Goal: Task Accomplishment & Management: Manage account settings

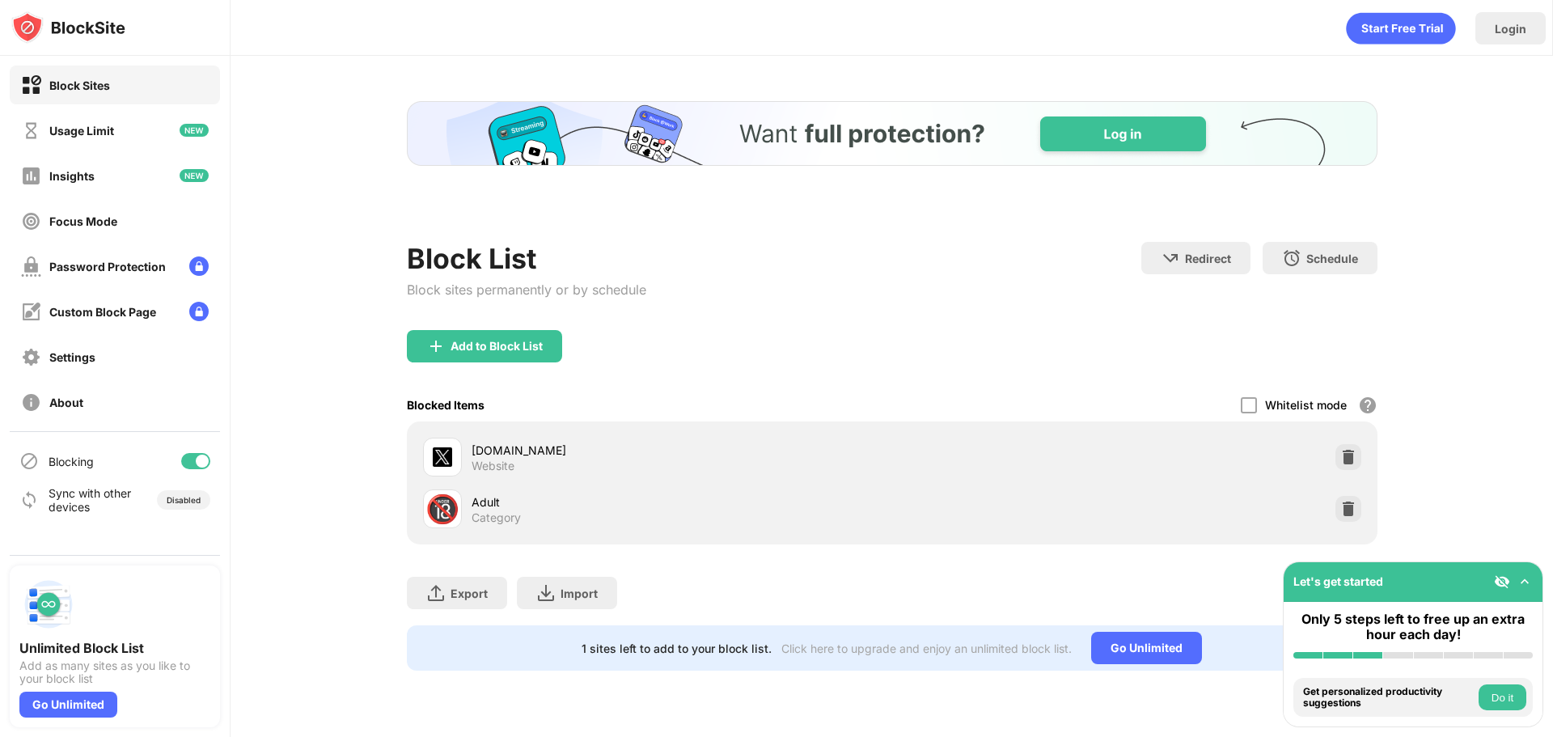
click at [1351, 471] on div "[DOMAIN_NAME] Website" at bounding box center [891, 457] width 951 height 52
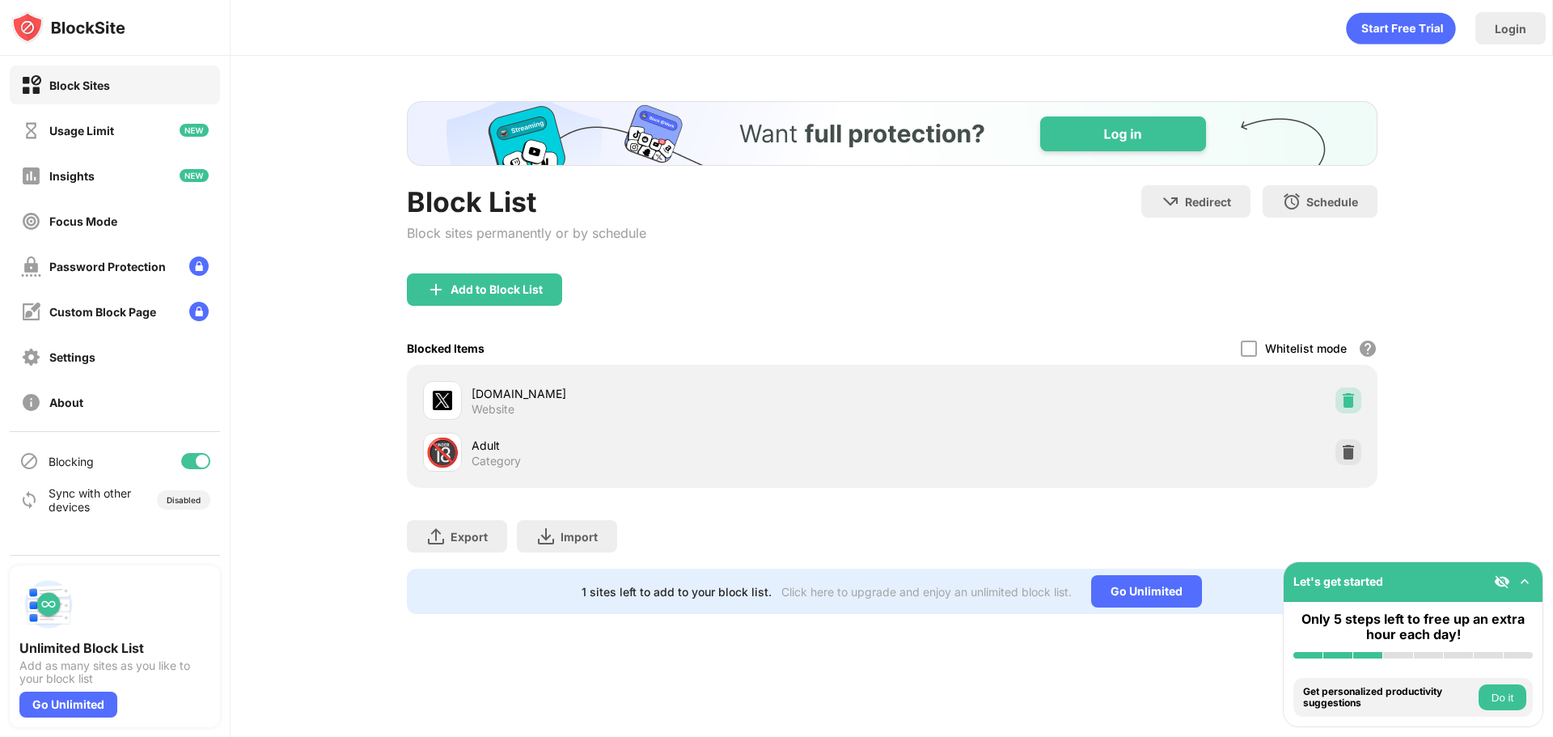
click at [1357, 404] on div at bounding box center [1348, 400] width 26 height 26
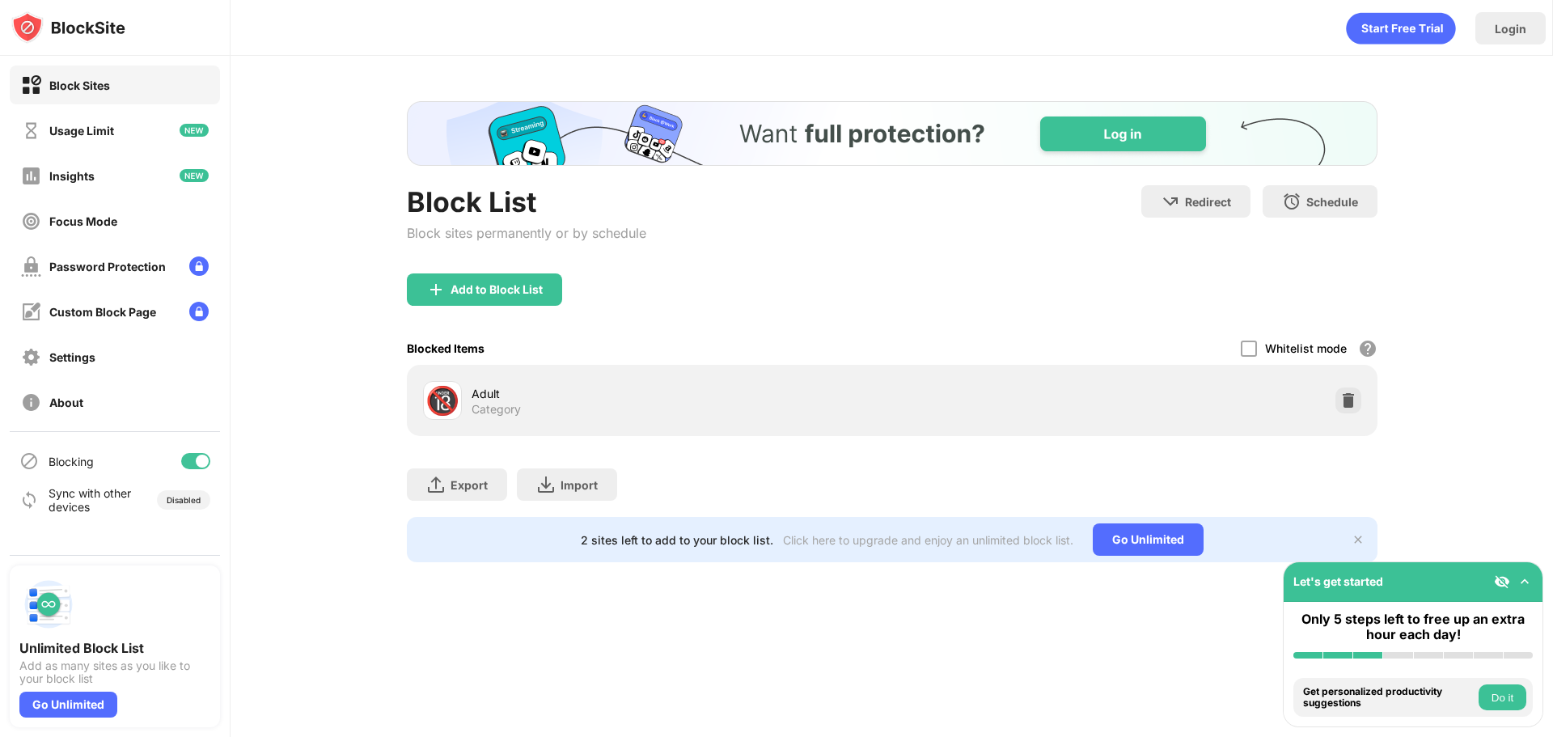
click at [1157, 444] on div "Export Export Files (for websites items only) Import Import Files (for websites…" at bounding box center [892, 476] width 970 height 81
